Goal: Task Accomplishment & Management: Complete application form

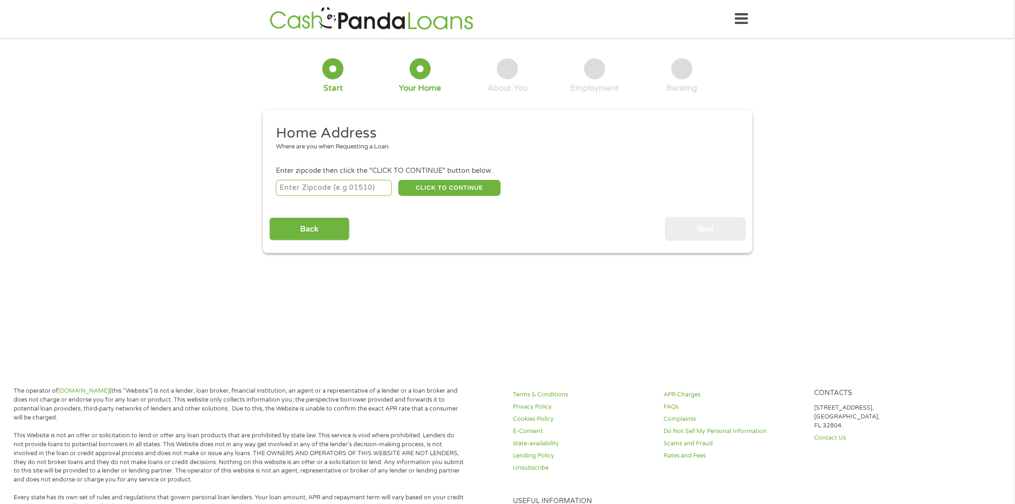
click at [370, 195] on input "number" at bounding box center [334, 188] width 116 height 16
type input "72543"
select select "[US_STATE]"
drag, startPoint x: 469, startPoint y: 190, endPoint x: 542, endPoint y: 254, distance: 97.5
click at [469, 191] on button "CLICK TO CONTINUE" at bounding box center [450, 188] width 102 height 16
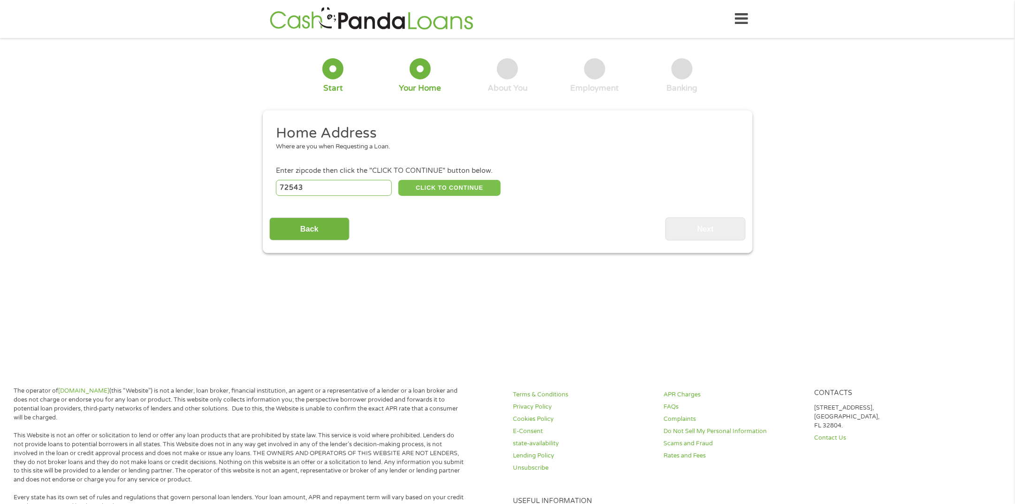
type input "72543"
type input "[GEOGRAPHIC_DATA]"
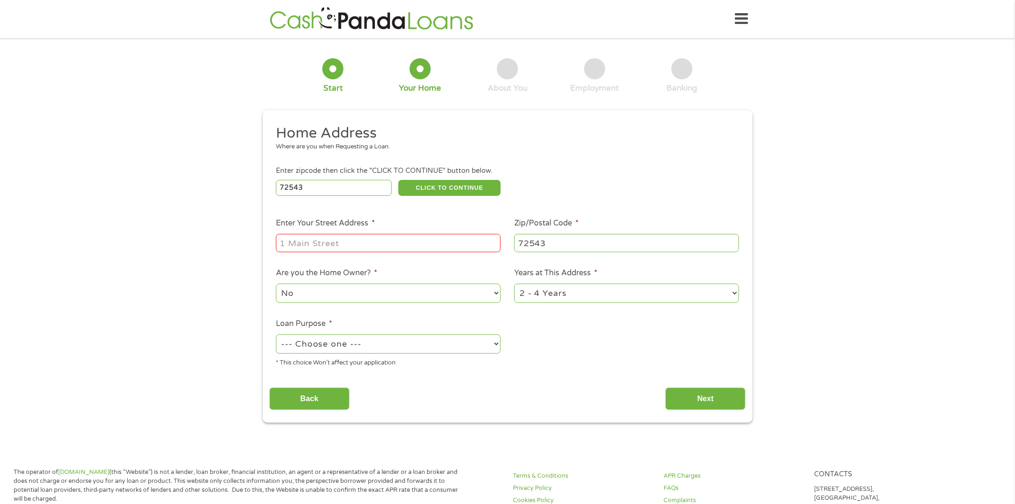
click at [425, 244] on input "Enter Your Street Address *" at bounding box center [388, 243] width 225 height 18
type input "171 [PERSON_NAME] Loop"
click at [486, 293] on select "No Yes" at bounding box center [388, 293] width 225 height 19
select select "yes"
click at [276, 284] on select "No Yes" at bounding box center [388, 293] width 225 height 19
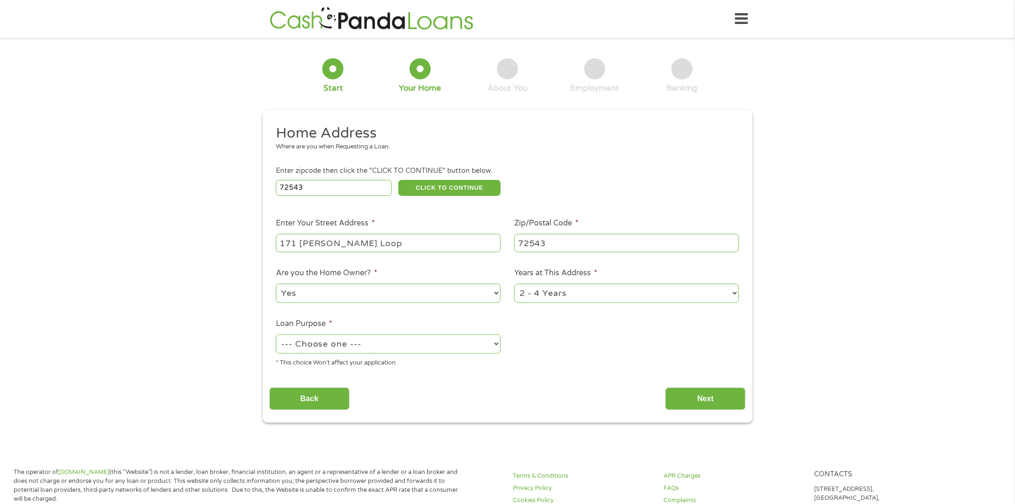
click at [569, 296] on select "1 Year or less 1 - 2 Years 2 - 4 Years Over 4 Years" at bounding box center [627, 293] width 225 height 19
select select "60months"
click at [515, 284] on select "1 Year or less 1 - 2 Years 2 - 4 Years Over 4 Years" at bounding box center [627, 293] width 225 height 19
drag, startPoint x: 420, startPoint y: 354, endPoint x: 424, endPoint y: 358, distance: 6.0
click at [420, 354] on div "--- Choose one --- Pay Bills Debt Consolidation Home Improvement Major Purchase…" at bounding box center [388, 344] width 225 height 23
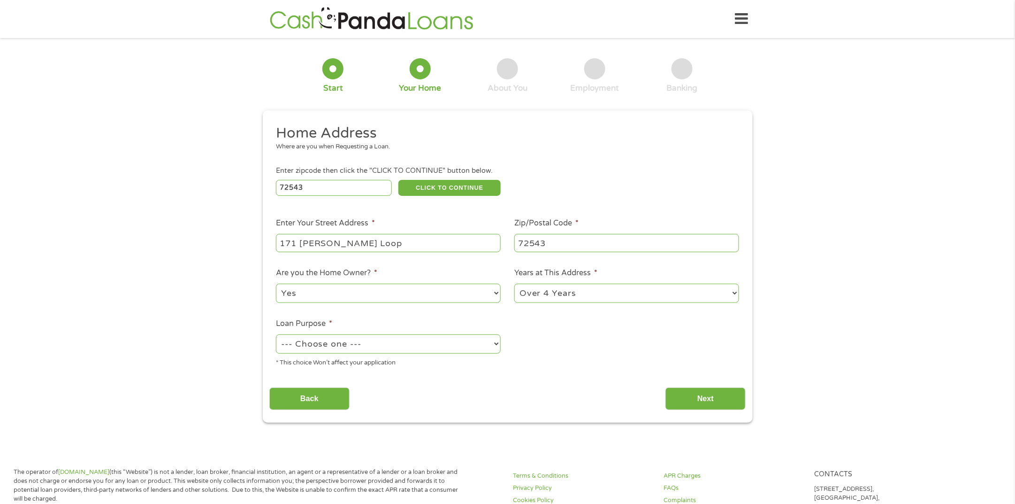
click at [476, 342] on select "--- Choose one --- Pay Bills Debt Consolidation Home Improvement Major Purchase…" at bounding box center [388, 343] width 225 height 19
select select "paybills"
click at [276, 335] on select "--- Choose one --- Pay Bills Debt Consolidation Home Improvement Major Purchase…" at bounding box center [388, 343] width 225 height 19
click at [701, 407] on input "Next" at bounding box center [706, 398] width 80 height 23
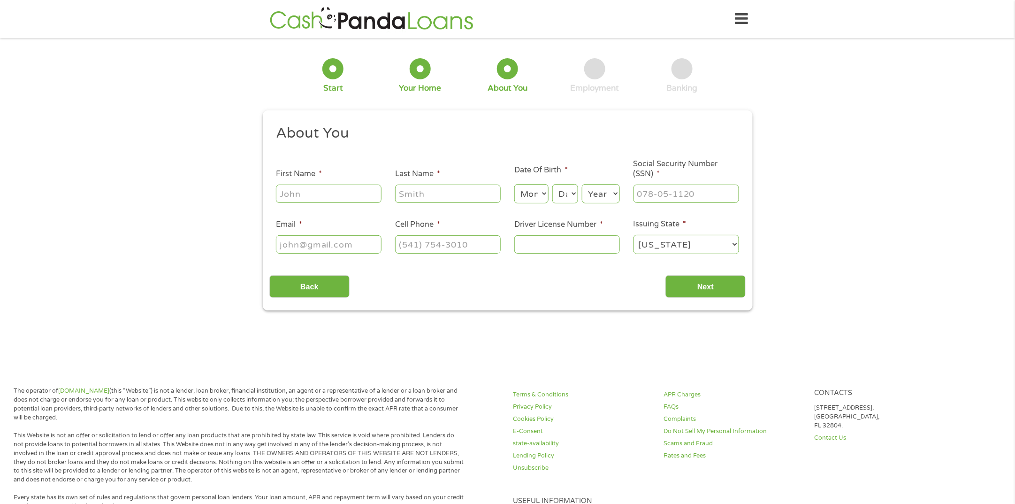
click at [362, 189] on input "First Name *" at bounding box center [329, 193] width 106 height 18
type input "[PERSON_NAME]"
click at [538, 199] on select "Month 1 2 3 4 5 6 7 8 9 10 11 12" at bounding box center [532, 193] width 34 height 19
select select "4"
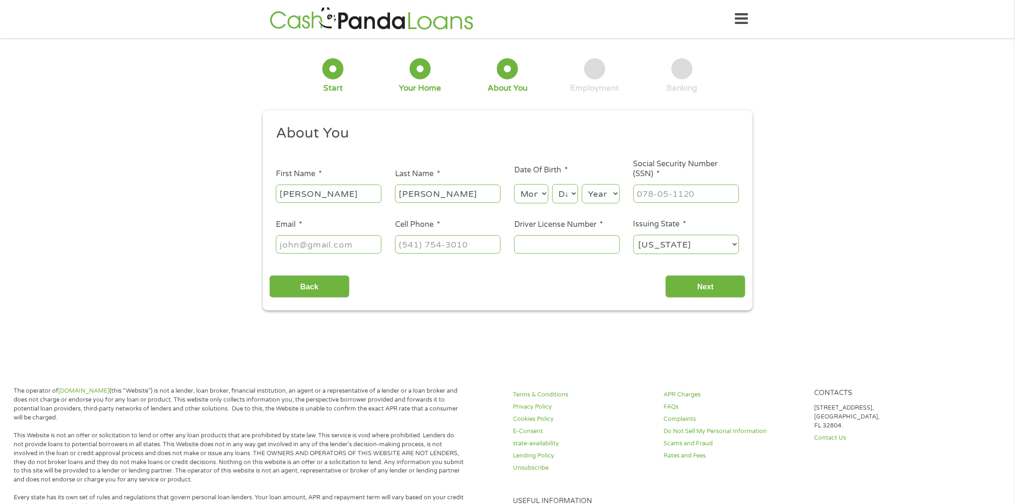
click at [515, 184] on select "Month 1 2 3 4 5 6 7 8 9 10 11 12" at bounding box center [532, 193] width 34 height 19
click at [570, 186] on select "Day 1 2 3 4 5 6 7 8 9 10 11 12 13 14 15 16 17 18 19 20 21 22 23 24 25 26 27 28 …" at bounding box center [565, 193] width 25 height 19
select select "16"
click at [553, 184] on select "Day 1 2 3 4 5 6 7 8 9 10 11 12 13 14 15 16 17 18 19 20 21 22 23 24 25 26 27 28 …" at bounding box center [565, 193] width 25 height 19
click at [605, 194] on select "Year [DATE] 2006 2005 2004 2003 2002 2001 2000 1999 1998 1997 1996 1995 1994 19…" at bounding box center [601, 193] width 38 height 19
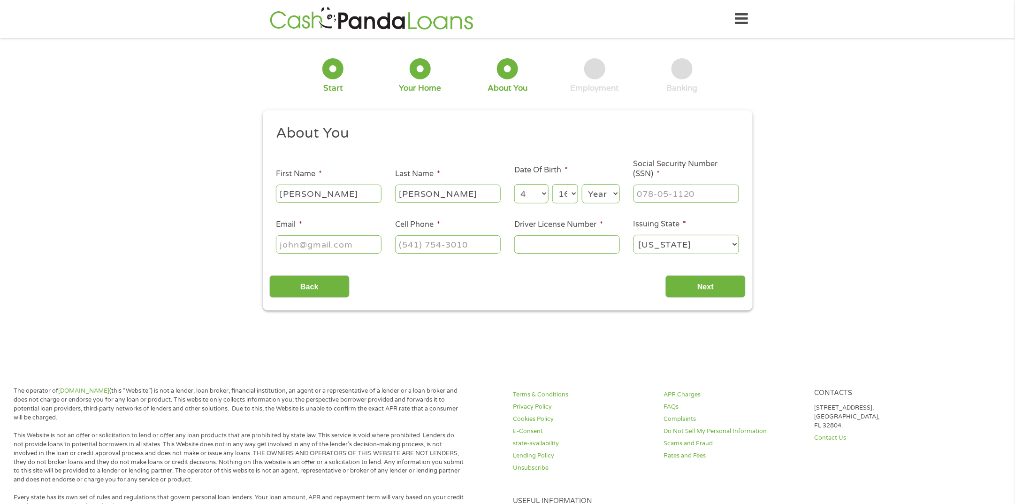
select select "1978"
click at [582, 184] on select "Year [DATE] 2006 2005 2004 2003 2002 2001 2000 1999 1998 1997 1996 1995 1994 19…" at bounding box center [601, 193] width 38 height 19
click at [679, 197] on input "___-__-____" at bounding box center [687, 193] width 106 height 18
drag, startPoint x: 633, startPoint y: 189, endPoint x: 656, endPoint y: 198, distance: 24.7
click at [633, 189] on li "Social Security Number (SSN) * ___-__-____" at bounding box center [686, 181] width 119 height 45
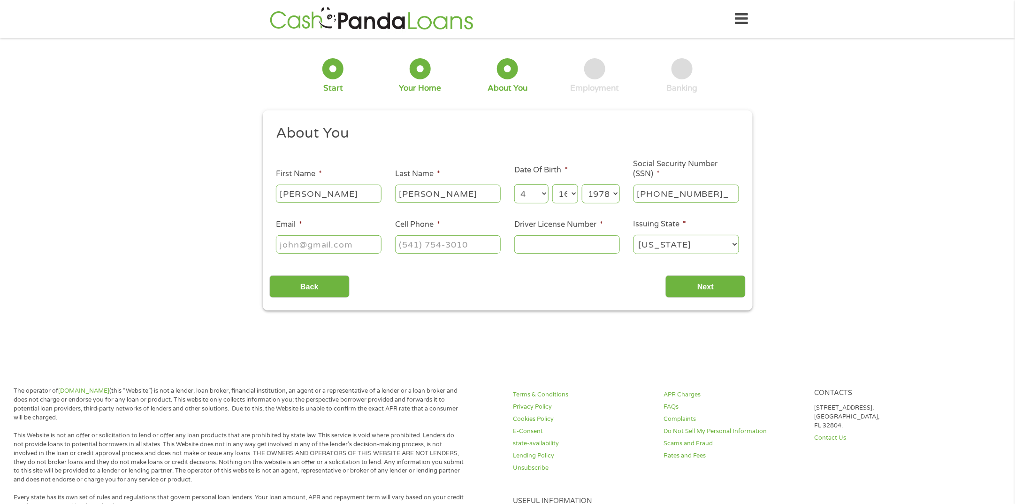
type input "426-45-7614"
click at [361, 247] on input "Email *" at bounding box center [329, 244] width 106 height 18
type input "[EMAIL_ADDRESS][DOMAIN_NAME]"
type input "[PHONE_NUMBER]"
click at [573, 246] on input "Driver License Number *" at bounding box center [568, 244] width 106 height 18
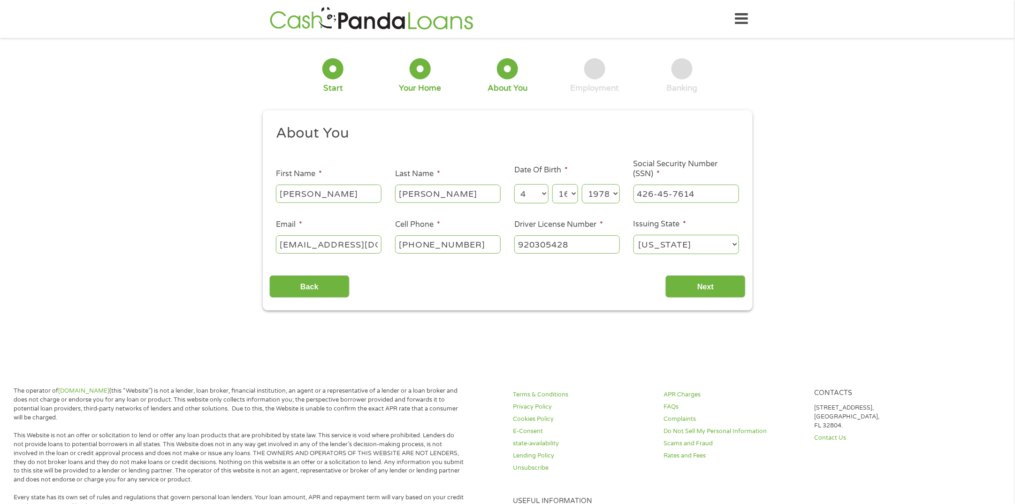
type input "920305428"
click at [715, 244] on select "[US_STATE] [US_STATE] [US_STATE] [US_STATE] [US_STATE] [US_STATE] [US_STATE] [U…" at bounding box center [687, 244] width 106 height 19
click at [710, 247] on select "[US_STATE] [US_STATE] [US_STATE] [US_STATE] [US_STATE] [US_STATE] [US_STATE] [U…" at bounding box center [687, 244] width 106 height 19
click at [711, 287] on input "Next" at bounding box center [706, 286] width 80 height 23
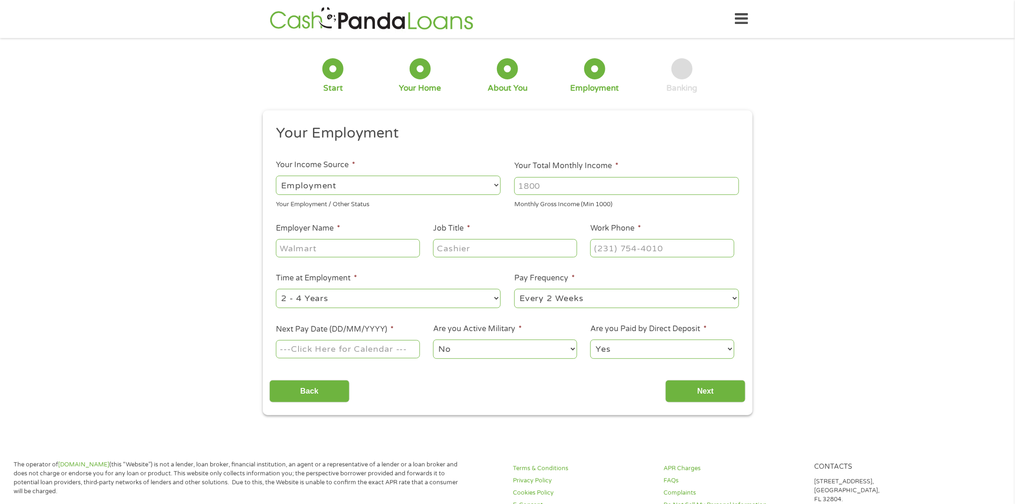
click at [453, 187] on select "--- Choose one --- Employment [DEMOGRAPHIC_DATA] Benefits" at bounding box center [388, 185] width 225 height 19
select select "selfEmployed"
click at [276, 176] on select "--- Choose one --- Employment [DEMOGRAPHIC_DATA] Benefits" at bounding box center [388, 185] width 225 height 19
click at [569, 182] on input "Your Total Monthly Income *" at bounding box center [627, 186] width 225 height 18
type input "2418"
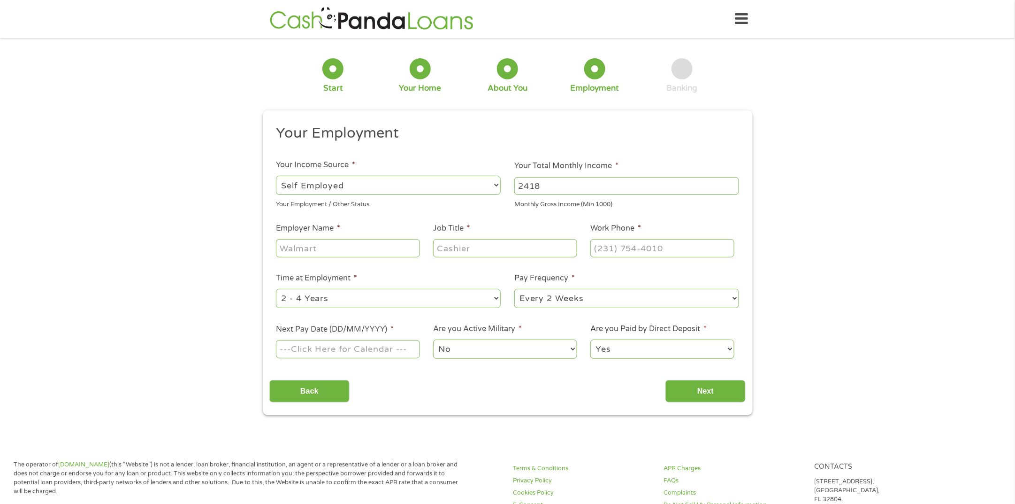
drag, startPoint x: 351, startPoint y: 246, endPoint x: 369, endPoint y: 252, distance: 19.0
click at [351, 246] on input "Employer Name *" at bounding box center [348, 248] width 144 height 18
type input "[PERSON_NAME]'s House"
type input "Landlord"
type input "[PHONE_NUMBER]"
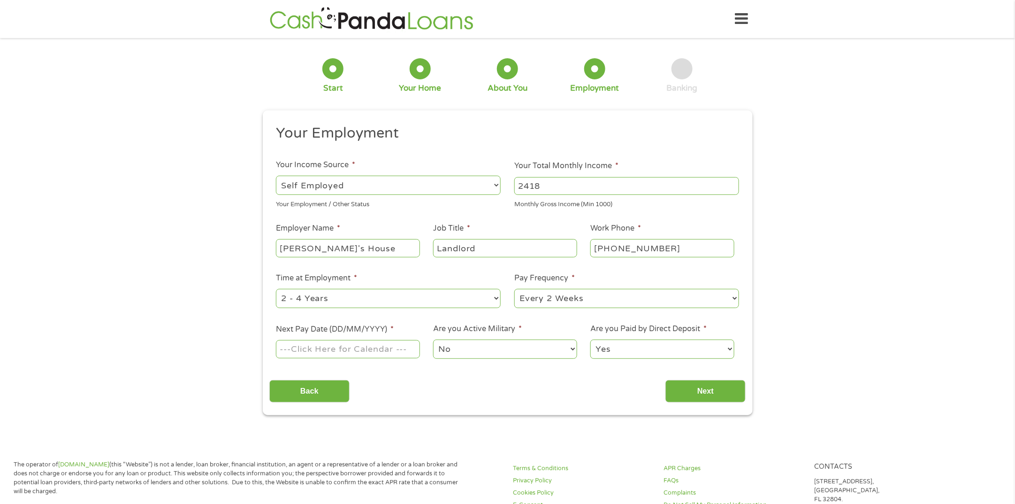
click at [491, 296] on select "--- Choose one --- 1 Year or less 1 - 2 Years 2 - 4 Years Over 4 Years" at bounding box center [388, 298] width 225 height 19
select select "60months"
click at [276, 289] on select "--- Choose one --- 1 Year or less 1 - 2 Years 2 - 4 Years Over 4 Years" at bounding box center [388, 298] width 225 height 19
click at [561, 298] on select "--- Choose one --- Every 2 Weeks Every Week Monthly Semi-Monthly" at bounding box center [627, 298] width 225 height 19
select select "monthly"
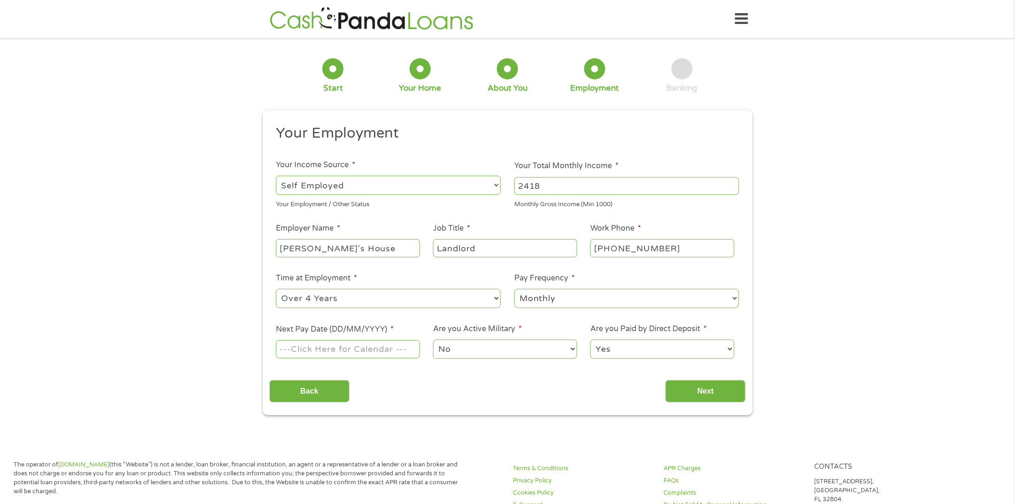
click at [515, 289] on select "--- Choose one --- Every 2 Weeks Every Week Monthly Semi-Monthly" at bounding box center [627, 298] width 225 height 19
click at [392, 349] on input "Next Pay Date (DD/MM/YYYY) *" at bounding box center [348, 349] width 144 height 18
type input "[DATE]"
click at [458, 352] on select "No Yes" at bounding box center [505, 348] width 144 height 19
click at [433, 340] on select "No Yes" at bounding box center [505, 348] width 144 height 19
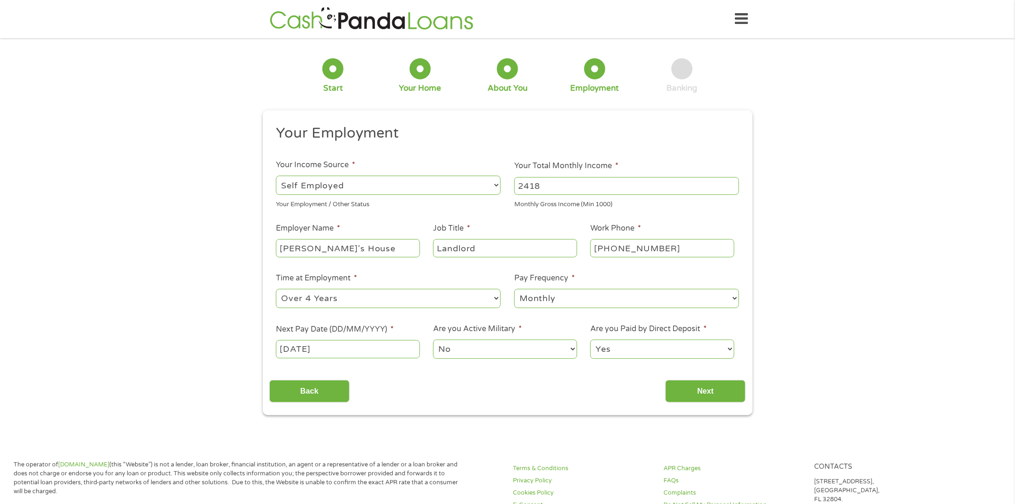
drag, startPoint x: 622, startPoint y: 345, endPoint x: 621, endPoint y: 353, distance: 8.0
click at [623, 345] on select "Yes No" at bounding box center [663, 348] width 144 height 19
select select "0"
click at [591, 340] on select "Yes No" at bounding box center [663, 348] width 144 height 19
click at [705, 395] on input "Next" at bounding box center [706, 391] width 80 height 23
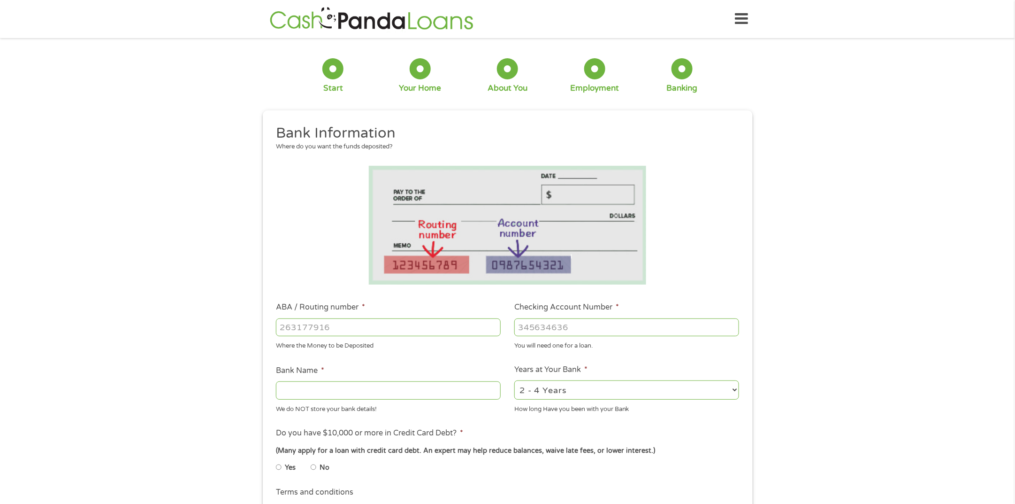
drag, startPoint x: 432, startPoint y: 330, endPoint x: 550, endPoint y: 367, distance: 123.7
click at [432, 330] on input "ABA / Routing number *" at bounding box center [388, 327] width 225 height 18
type input "282975953"
type input "NATURAL STATE FCU"
type input "282975953"
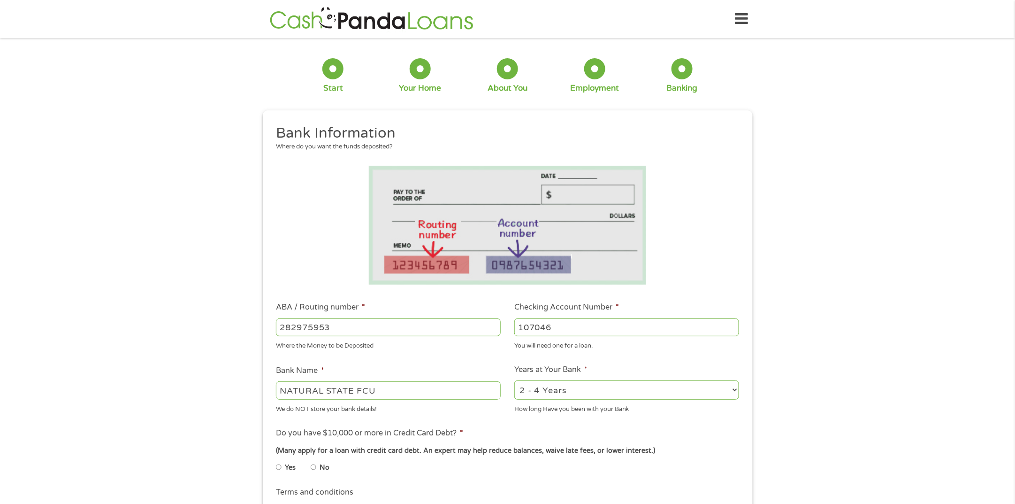
type input "107046"
click at [721, 393] on select "2 - 4 Years 6 - 12 Months 1 - 2 Years Over 4 Years" at bounding box center [627, 389] width 225 height 19
select select "60months"
click at [515, 381] on select "2 - 4 Years 6 - 12 Months 1 - 2 Years Over 4 Years" at bounding box center [627, 389] width 225 height 19
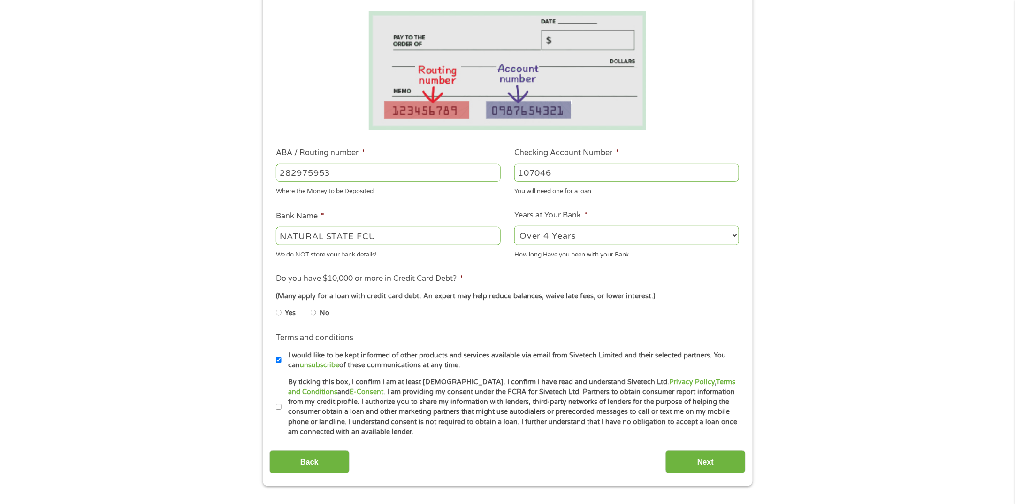
scroll to position [176, 0]
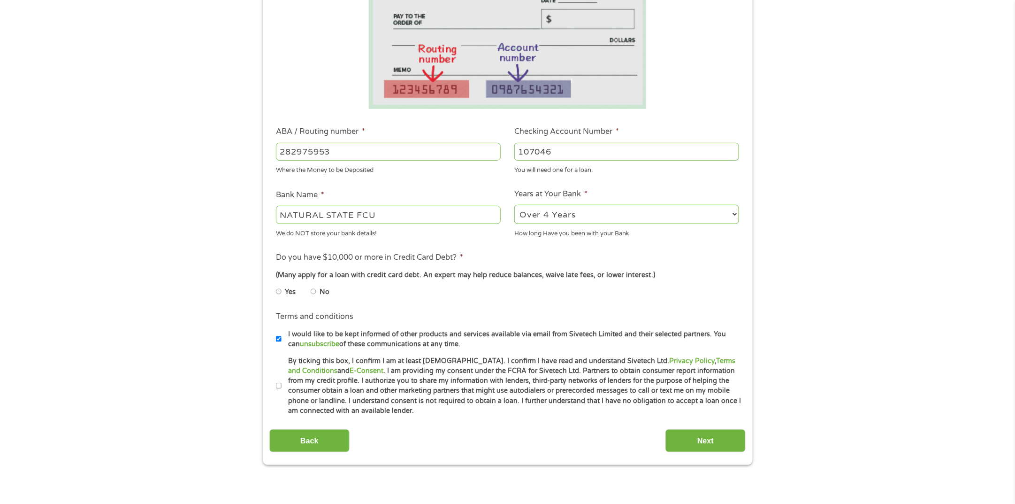
click at [312, 292] on input "No" at bounding box center [314, 291] width 6 height 15
radio input "true"
click at [279, 338] on input "I would like to be kept informed of other products and services available via e…" at bounding box center [279, 338] width 6 height 15
checkbox input "false"
click at [279, 384] on input "By ticking this box, I confirm I am at least [DEMOGRAPHIC_DATA]. I confirm I ha…" at bounding box center [279, 385] width 6 height 15
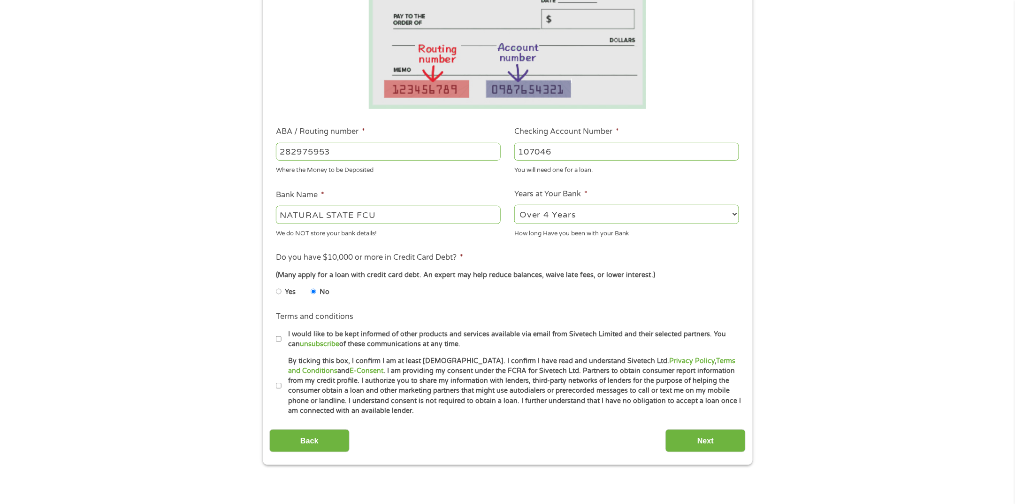
checkbox input "true"
click at [698, 445] on input "Next" at bounding box center [706, 440] width 80 height 23
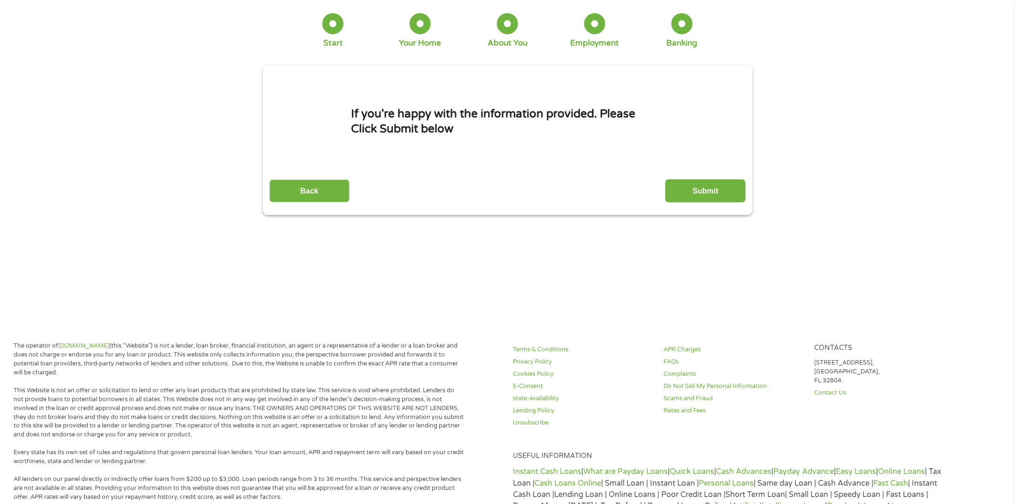
scroll to position [0, 0]
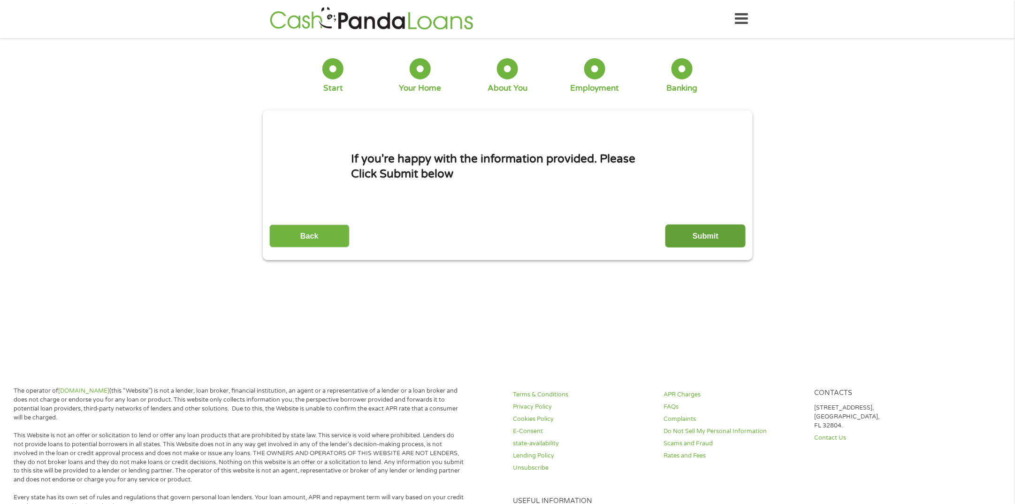
click at [703, 238] on input "Submit" at bounding box center [706, 235] width 80 height 23
